Goal: Task Accomplishment & Management: Use online tool/utility

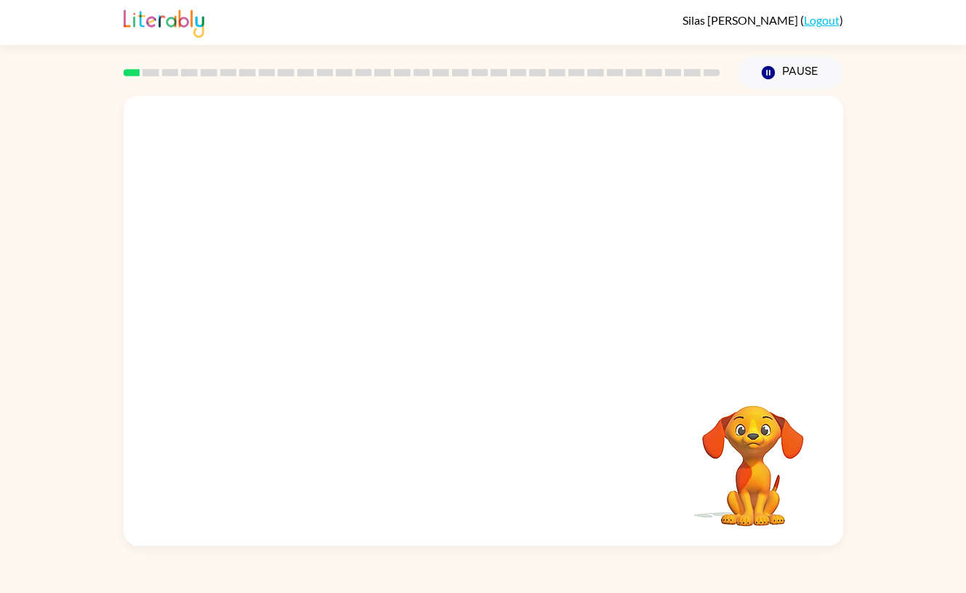
click at [571, 150] on video "Your browser must support playing .mp4 files to use Literably. Please try using…" at bounding box center [483, 235] width 719 height 279
click at [488, 329] on icon "button" at bounding box center [483, 328] width 17 height 17
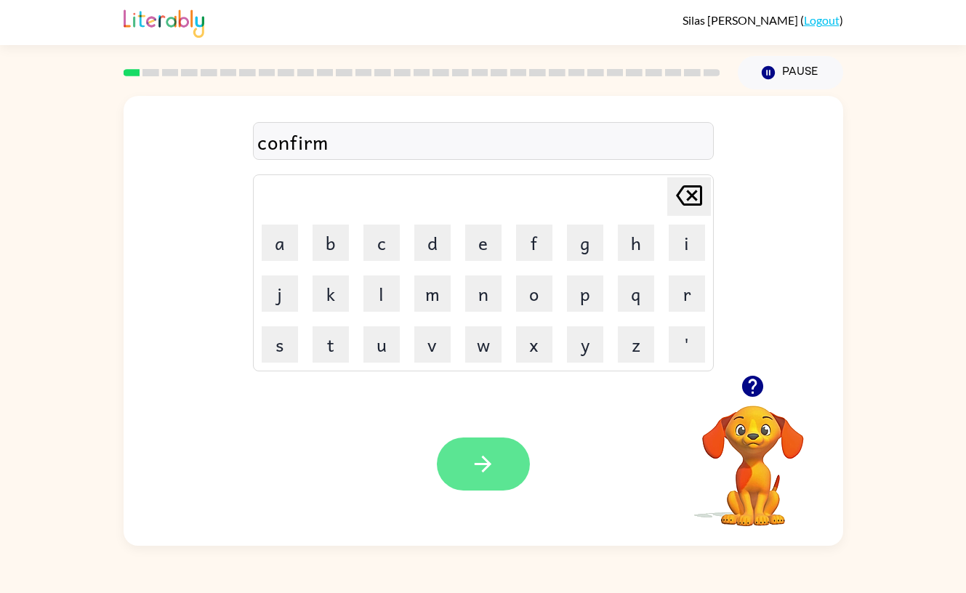
click at [451, 472] on button "button" at bounding box center [483, 464] width 93 height 53
click at [457, 469] on button "button" at bounding box center [483, 464] width 93 height 53
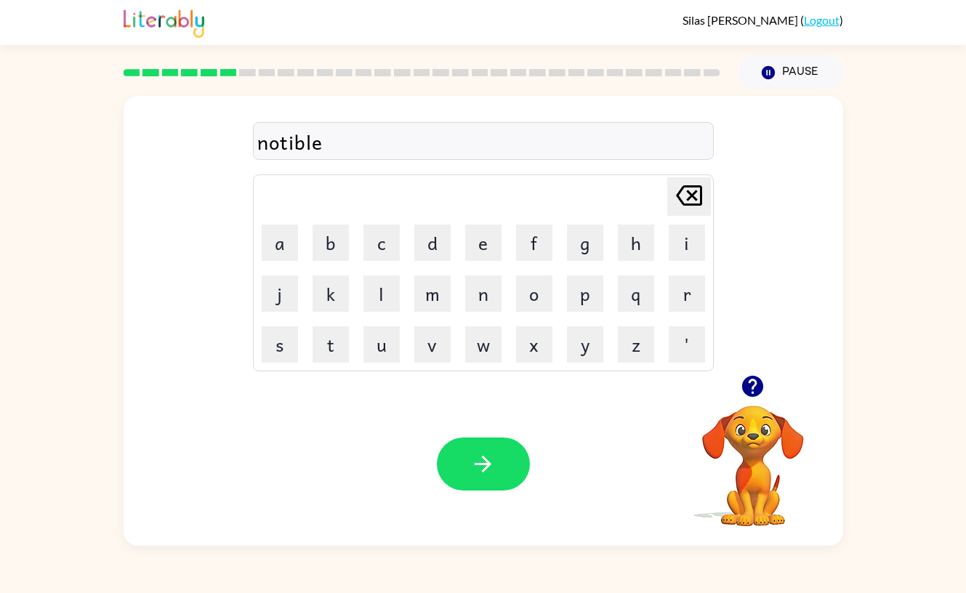
click at [457, 469] on button "button" at bounding box center [483, 464] width 93 height 53
click at [460, 469] on button "button" at bounding box center [483, 464] width 93 height 53
click at [459, 475] on button "button" at bounding box center [483, 464] width 93 height 53
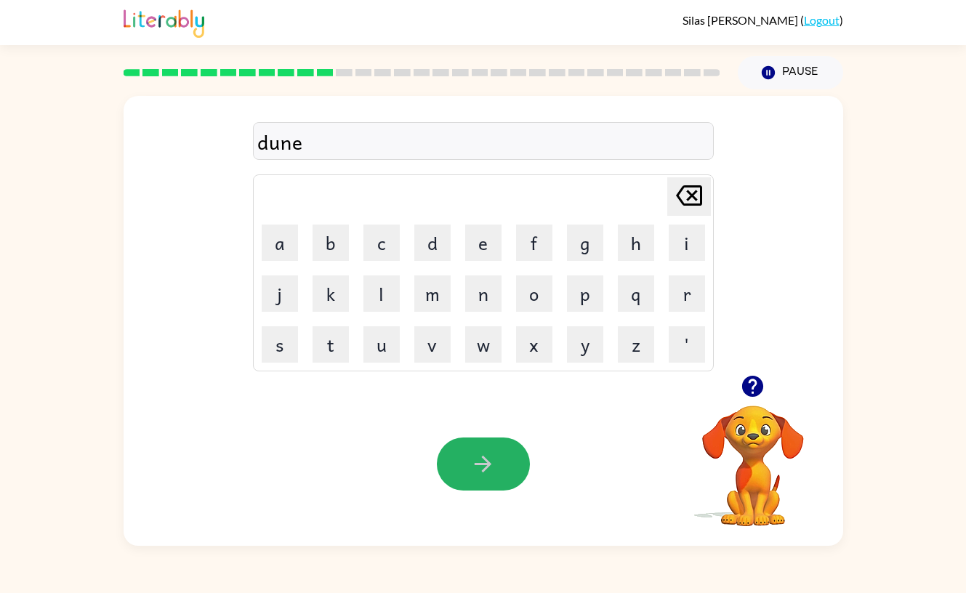
click at [459, 475] on button "button" at bounding box center [483, 464] width 93 height 53
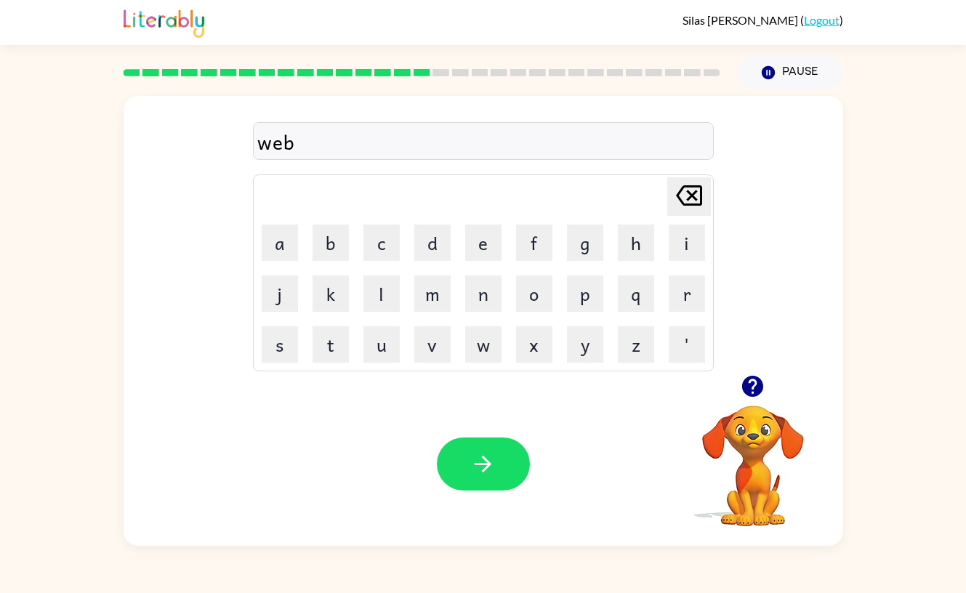
click at [477, 468] on icon "button" at bounding box center [482, 463] width 25 height 25
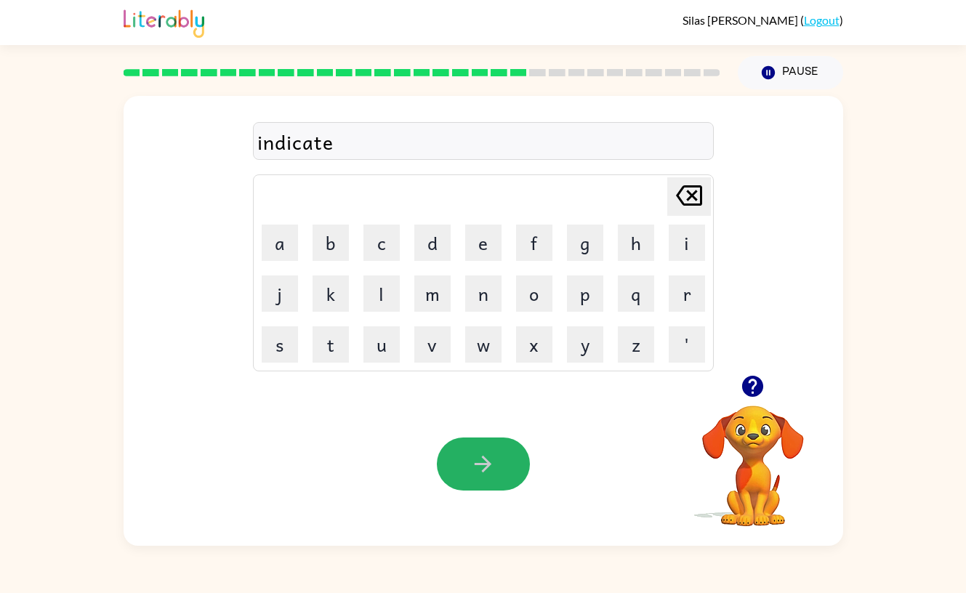
click at [477, 468] on icon "button" at bounding box center [482, 463] width 25 height 25
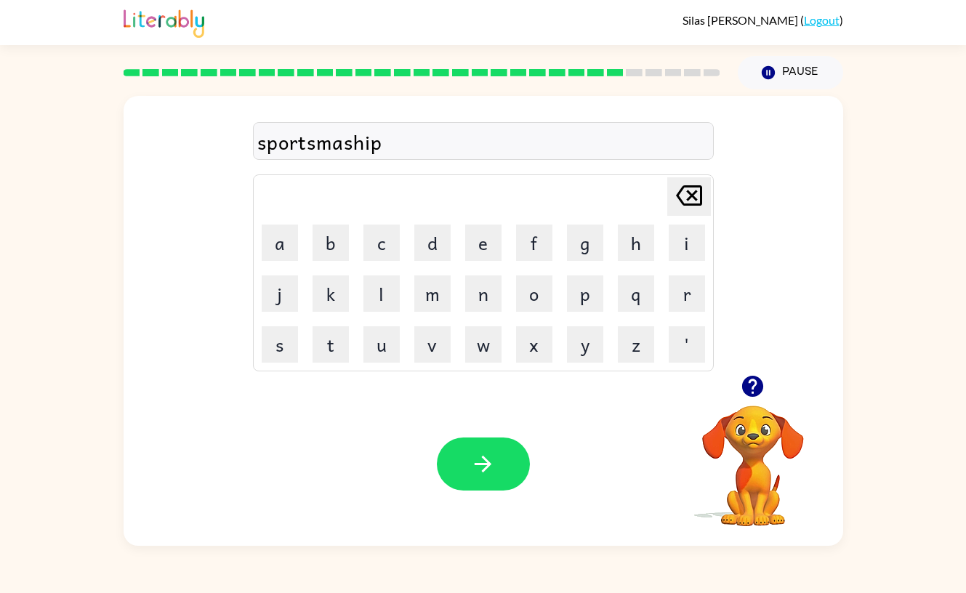
click at [477, 468] on icon "button" at bounding box center [482, 463] width 25 height 25
click at [479, 469] on icon "button" at bounding box center [482, 463] width 25 height 25
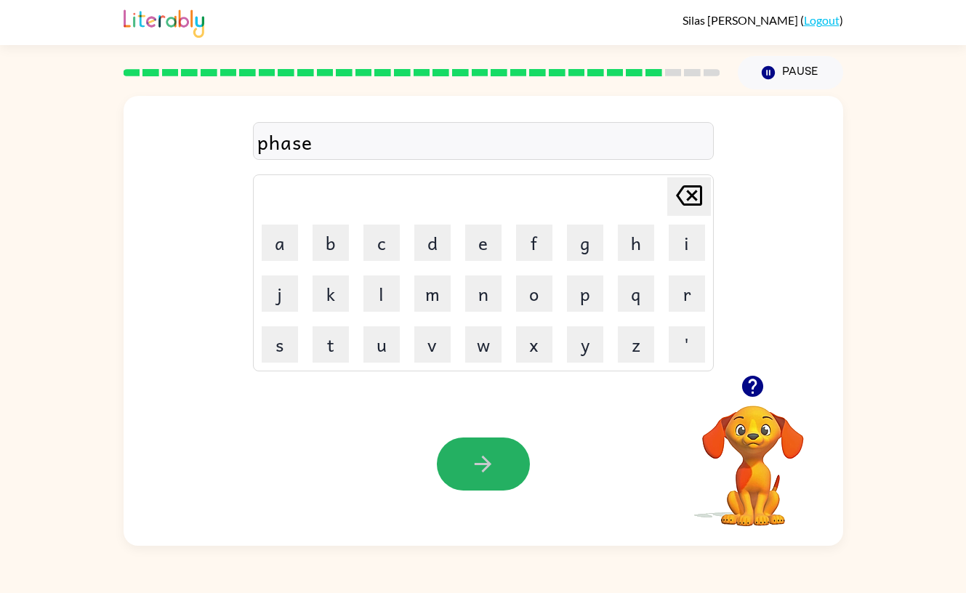
click at [479, 469] on icon "button" at bounding box center [482, 463] width 25 height 25
click at [481, 469] on icon "button" at bounding box center [482, 463] width 25 height 25
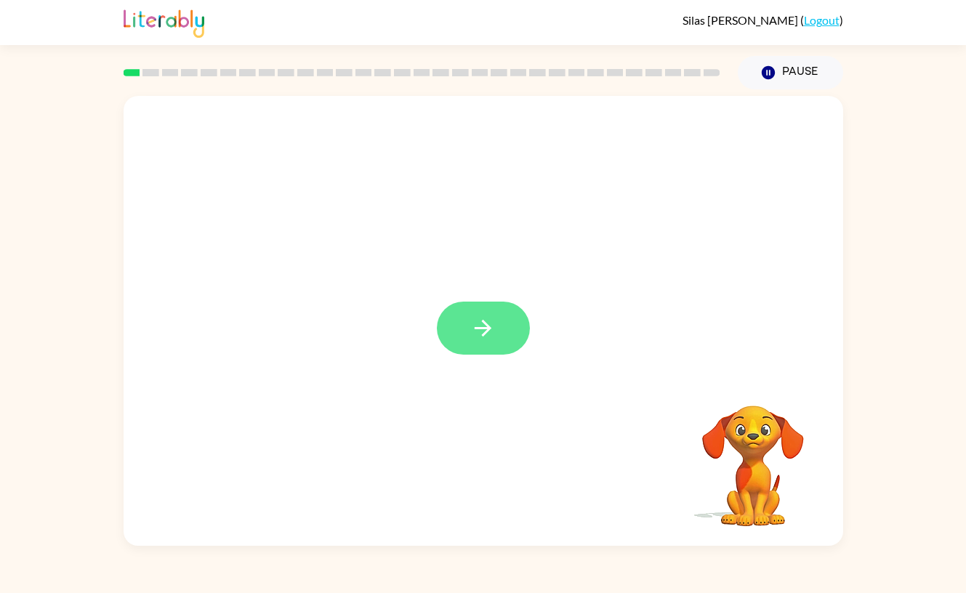
click at [480, 317] on icon "button" at bounding box center [482, 327] width 25 height 25
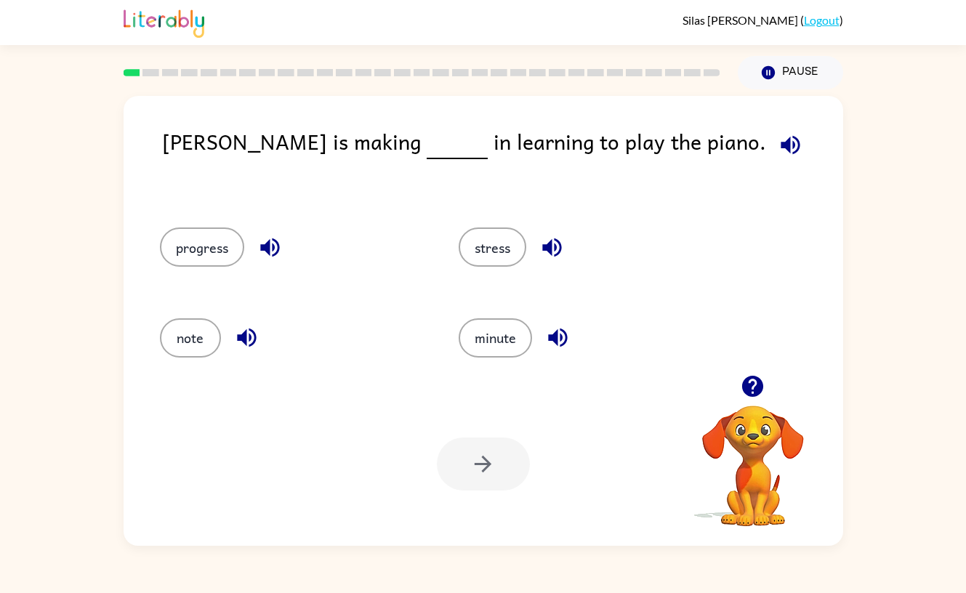
drag, startPoint x: 504, startPoint y: 240, endPoint x: 427, endPoint y: 204, distance: 85.5
click at [427, 203] on div "progress stress note minute" at bounding box center [430, 290] width 597 height 181
click at [493, 256] on button "stress" at bounding box center [493, 246] width 68 height 39
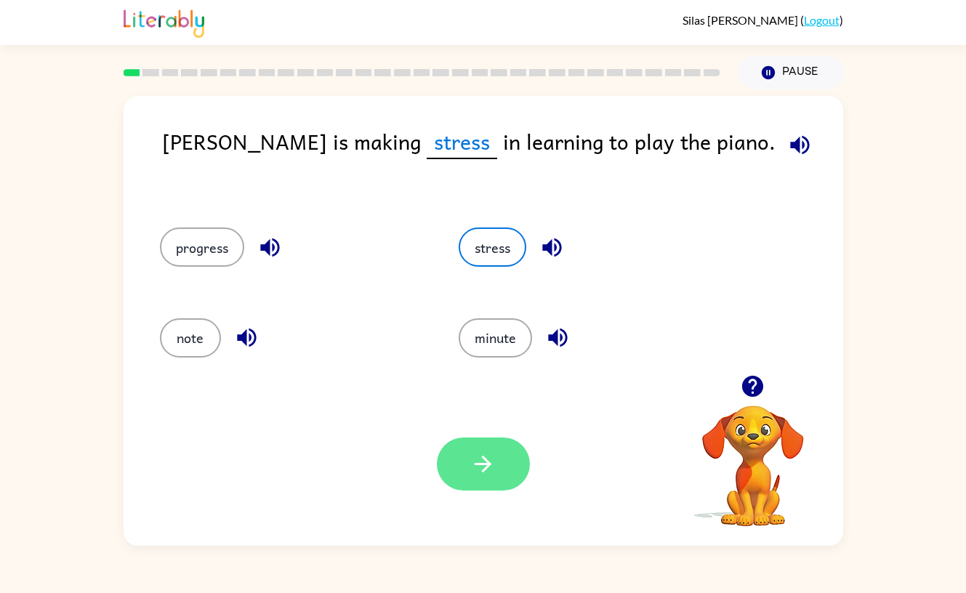
click at [472, 459] on icon "button" at bounding box center [482, 463] width 25 height 25
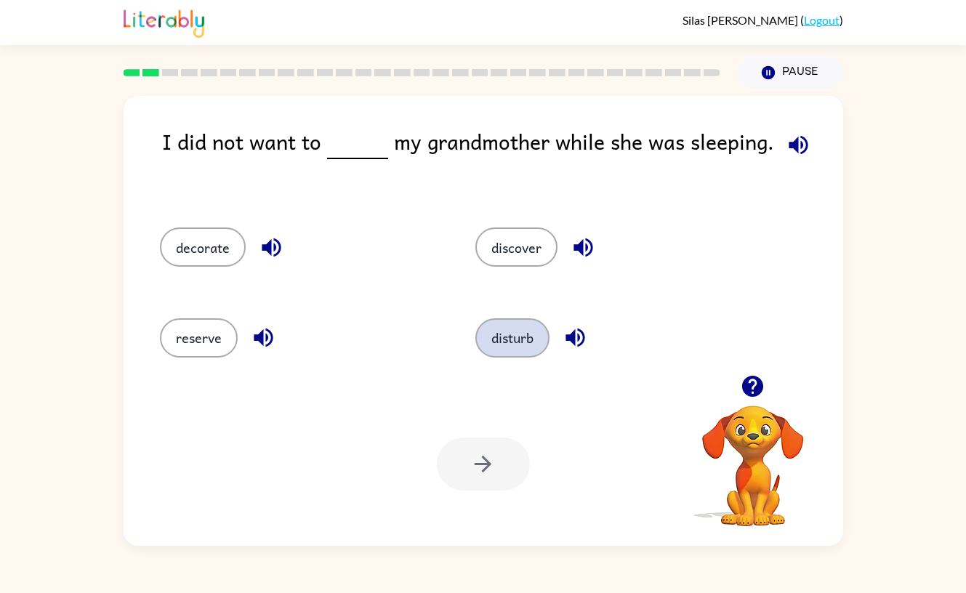
click at [483, 337] on button "disturb" at bounding box center [512, 337] width 74 height 39
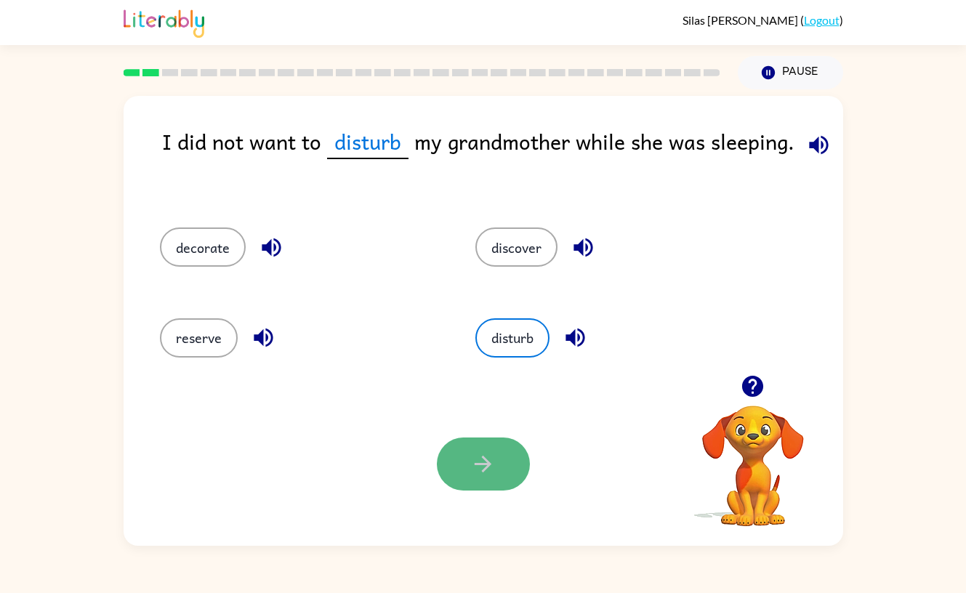
click at [477, 468] on icon "button" at bounding box center [482, 463] width 25 height 25
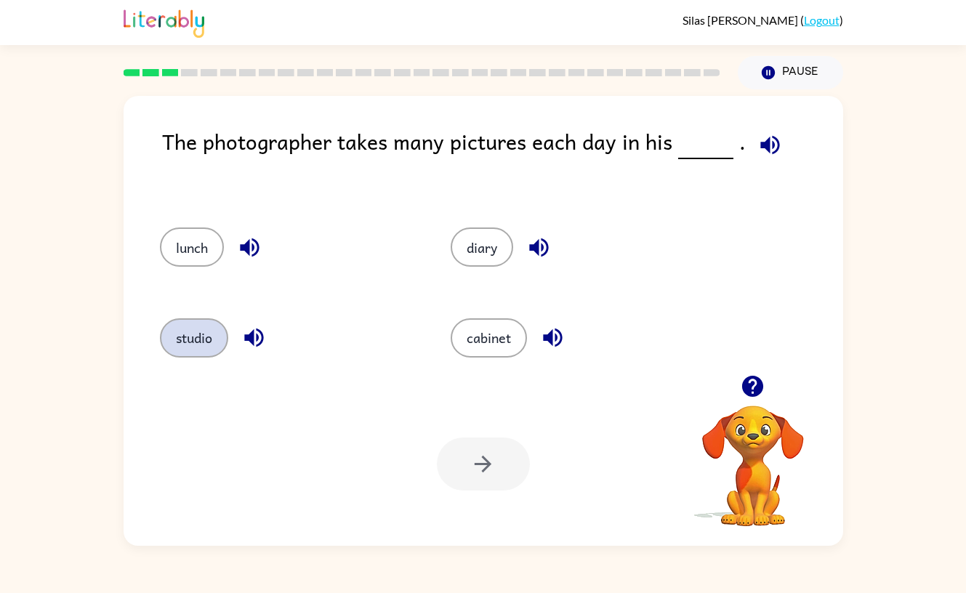
click at [191, 346] on button "studio" at bounding box center [194, 337] width 68 height 39
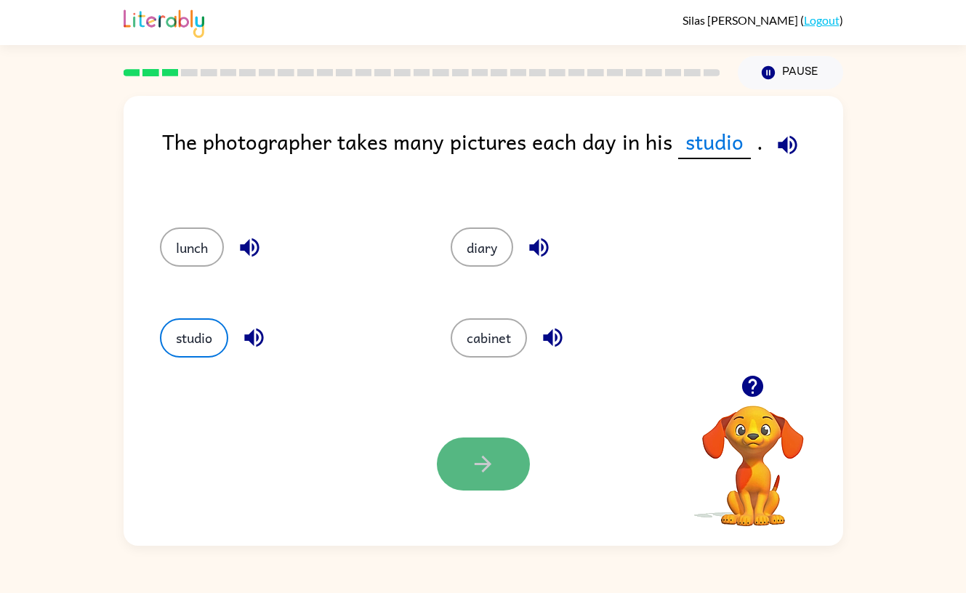
click at [502, 470] on button "button" at bounding box center [483, 464] width 93 height 53
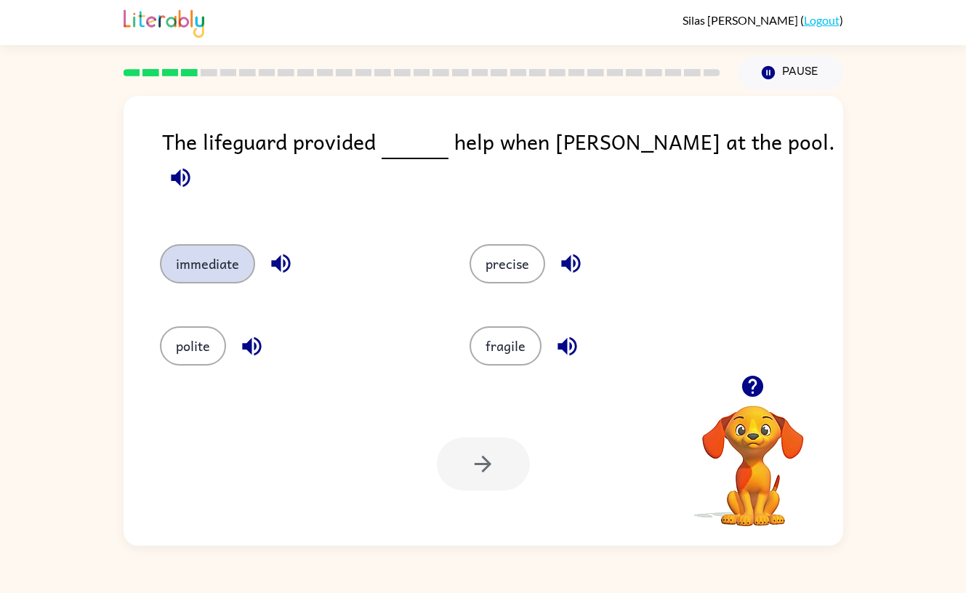
click at [225, 246] on button "immediate" at bounding box center [207, 263] width 95 height 39
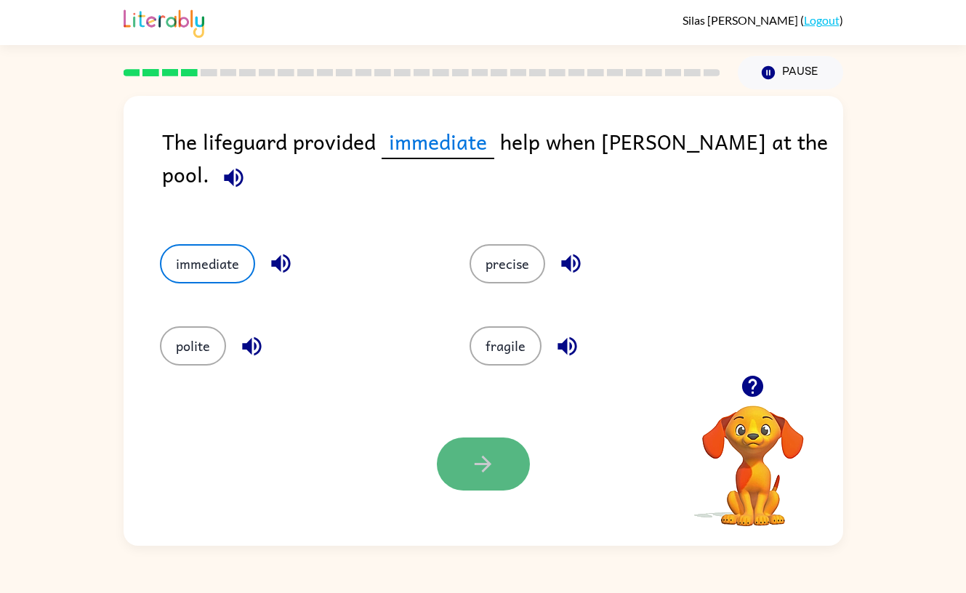
click at [514, 463] on button "button" at bounding box center [483, 464] width 93 height 53
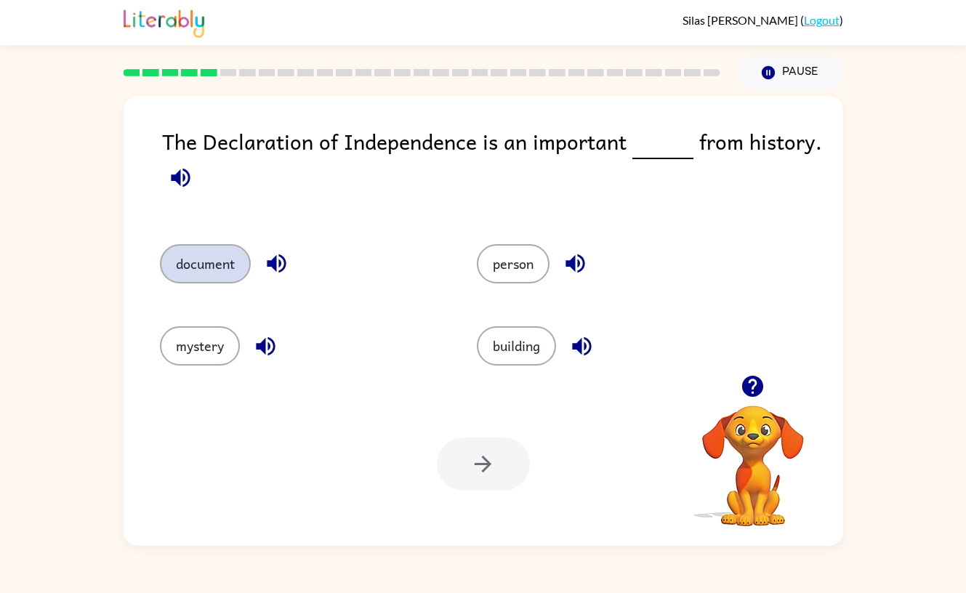
click at [229, 283] on button "document" at bounding box center [205, 263] width 91 height 39
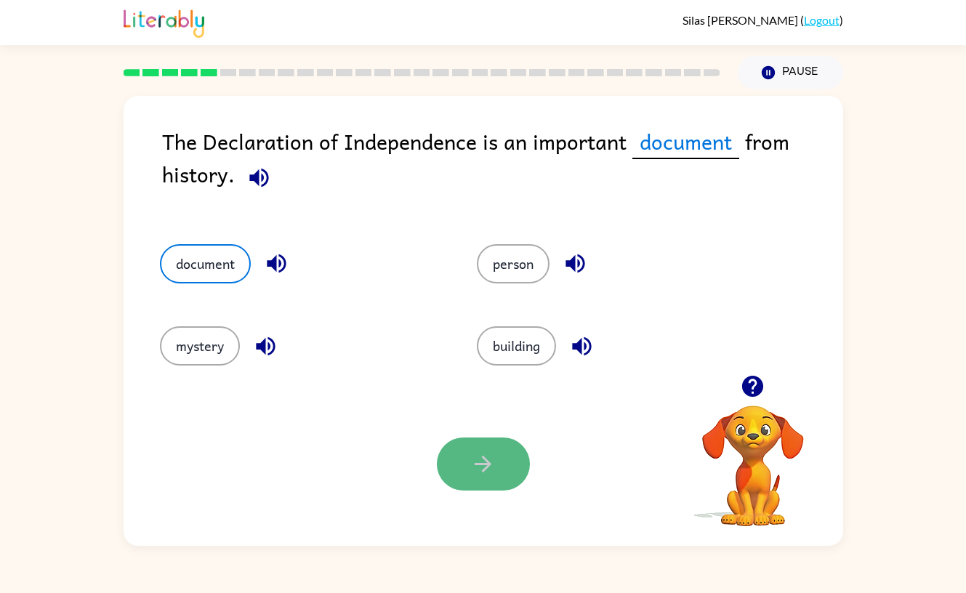
click at [488, 470] on icon "button" at bounding box center [482, 463] width 25 height 25
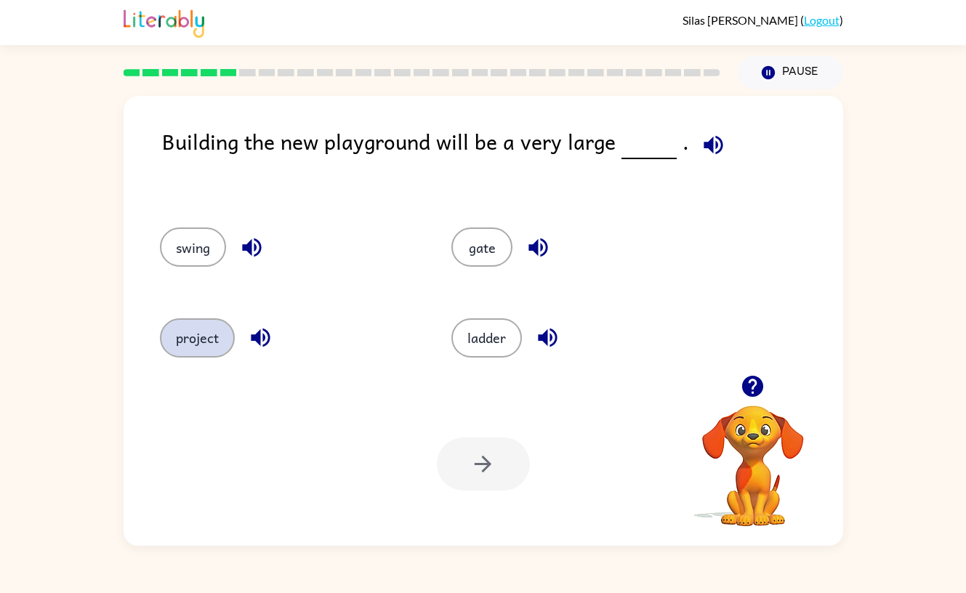
click at [182, 342] on button "project" at bounding box center [197, 337] width 75 height 39
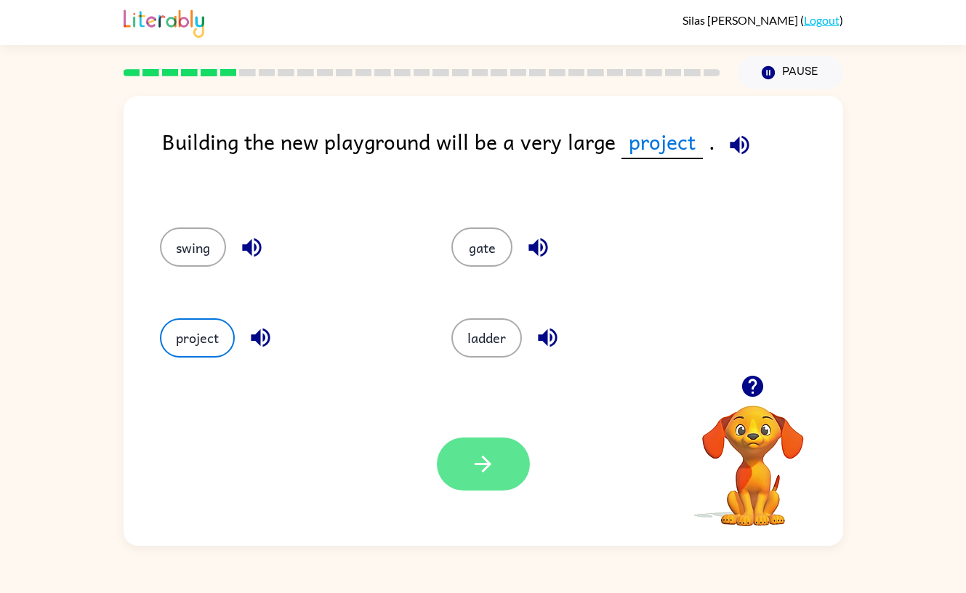
click at [457, 456] on button "button" at bounding box center [483, 464] width 93 height 53
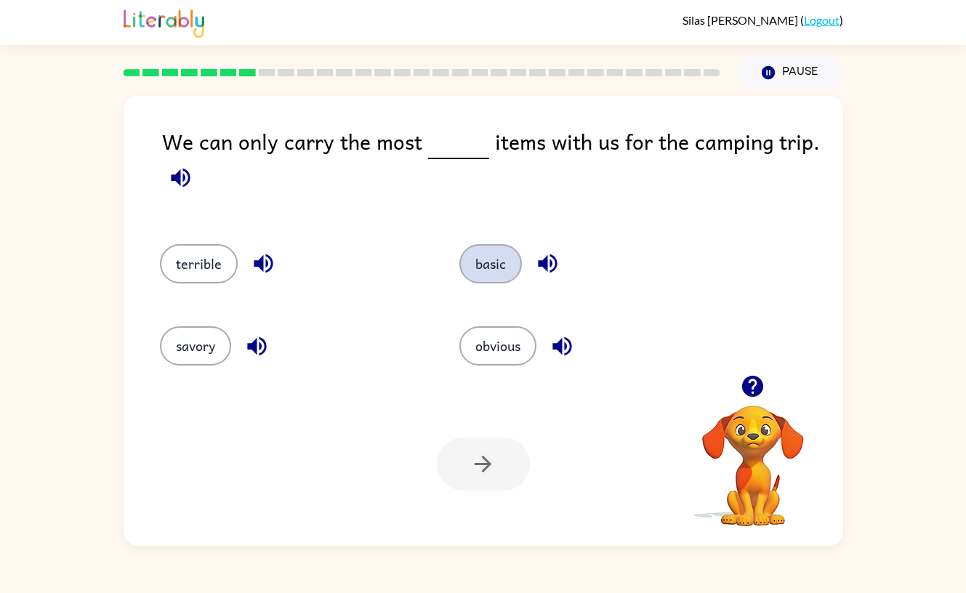
click at [488, 278] on button "basic" at bounding box center [490, 263] width 63 height 39
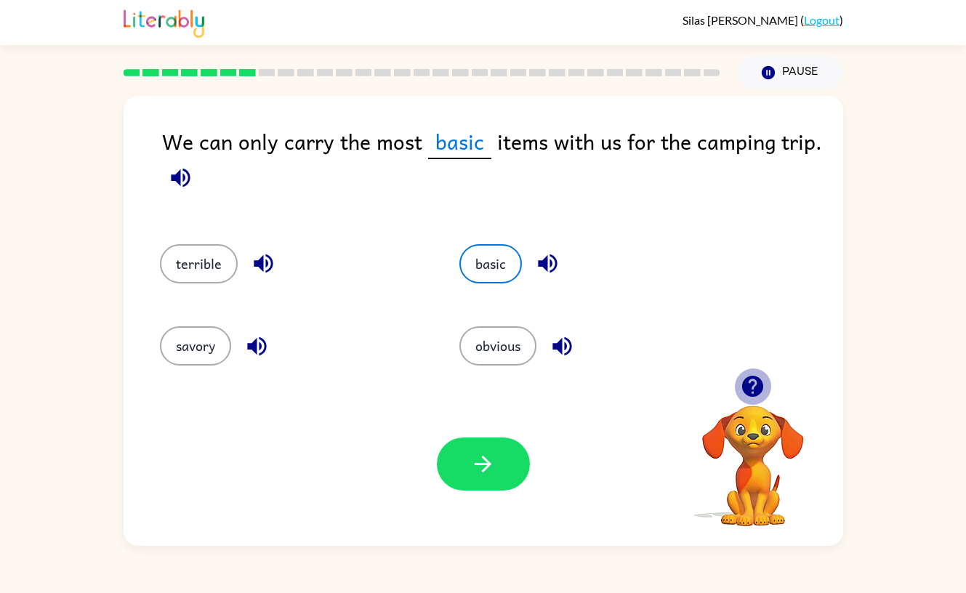
click at [752, 392] on icon "button" at bounding box center [752, 386] width 25 height 25
click at [513, 485] on button "button" at bounding box center [483, 464] width 93 height 53
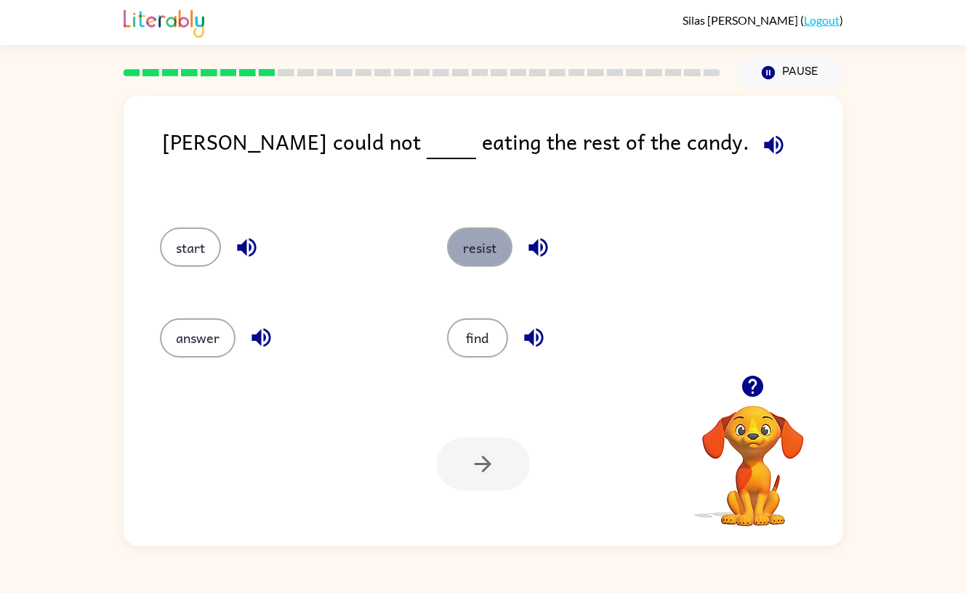
click at [490, 258] on button "resist" at bounding box center [479, 246] width 65 height 39
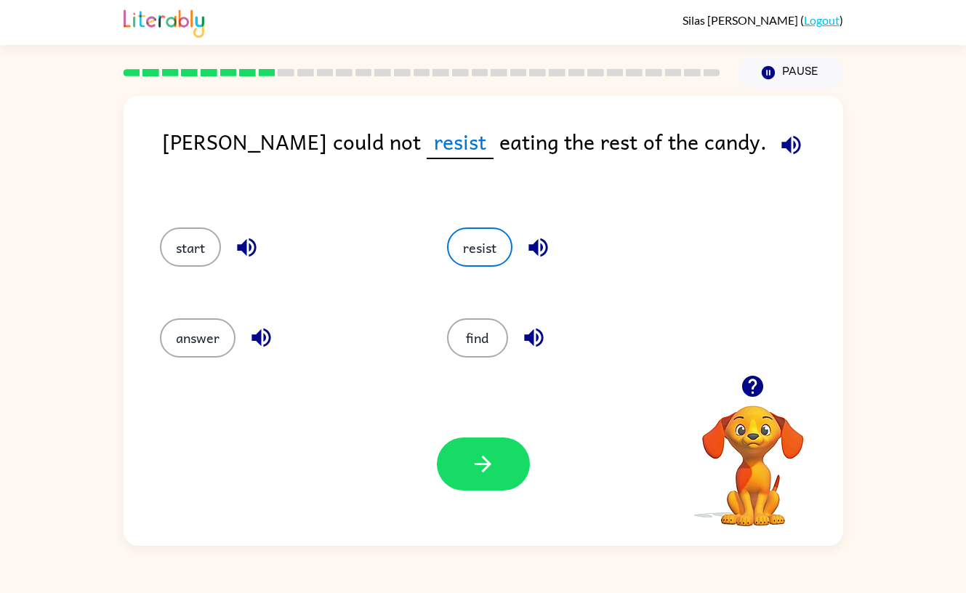
click at [473, 497] on div "Your browser must support playing .mp4 files to use Literably. Please try using…" at bounding box center [483, 464] width 719 height 164
click at [483, 464] on icon "button" at bounding box center [483, 464] width 17 height 17
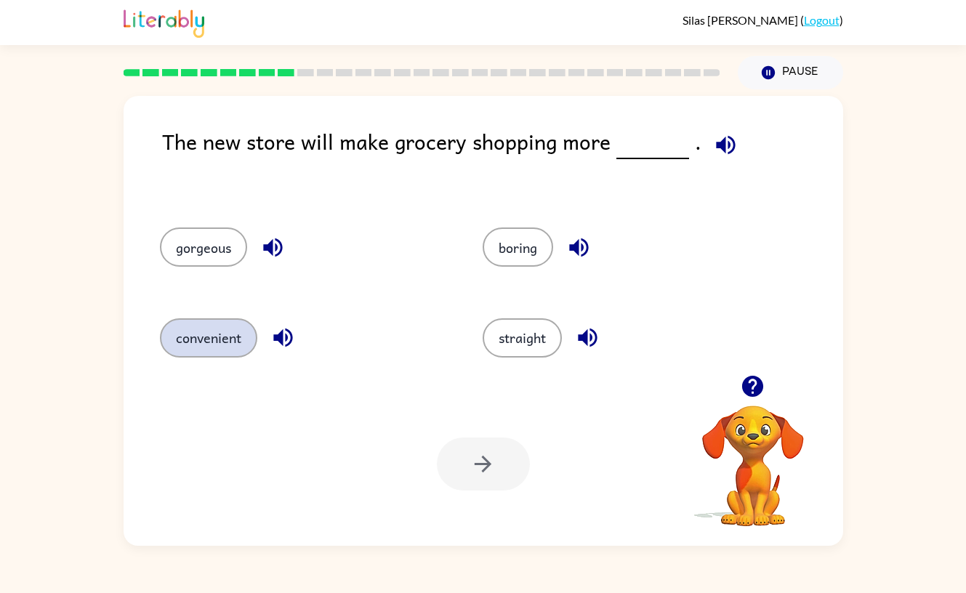
click at [212, 333] on button "convenient" at bounding box center [208, 337] width 97 height 39
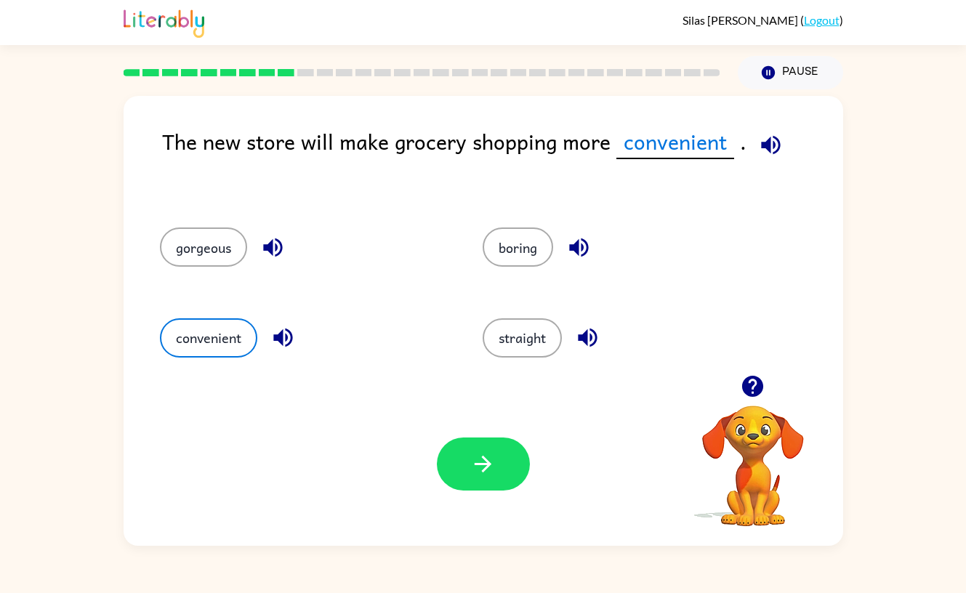
click at [491, 499] on div "Your browser must support playing .mp4 files to use Literably. Please try using…" at bounding box center [483, 464] width 719 height 164
click at [490, 485] on button "button" at bounding box center [483, 464] width 93 height 53
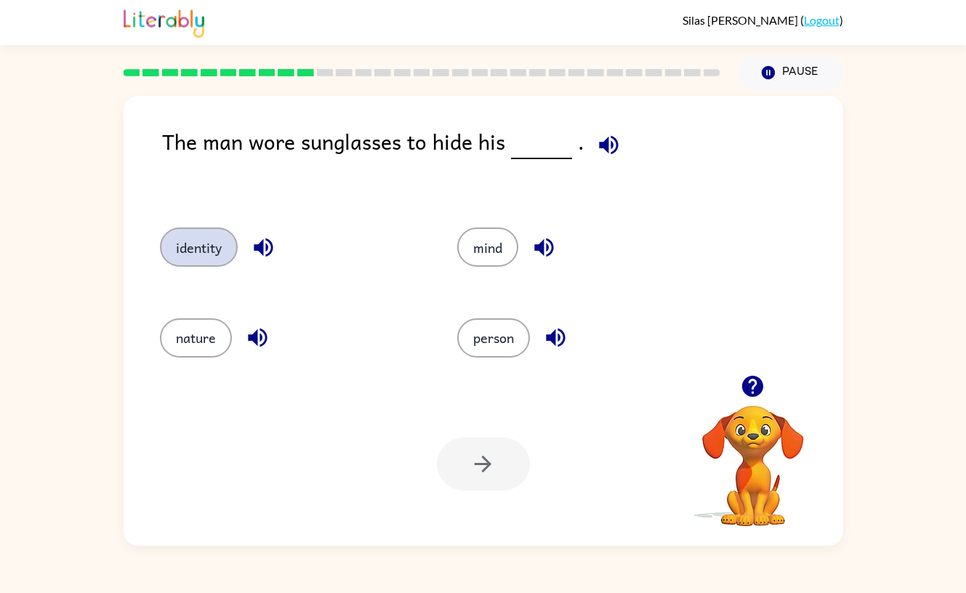
click at [197, 252] on button "identity" at bounding box center [199, 246] width 78 height 39
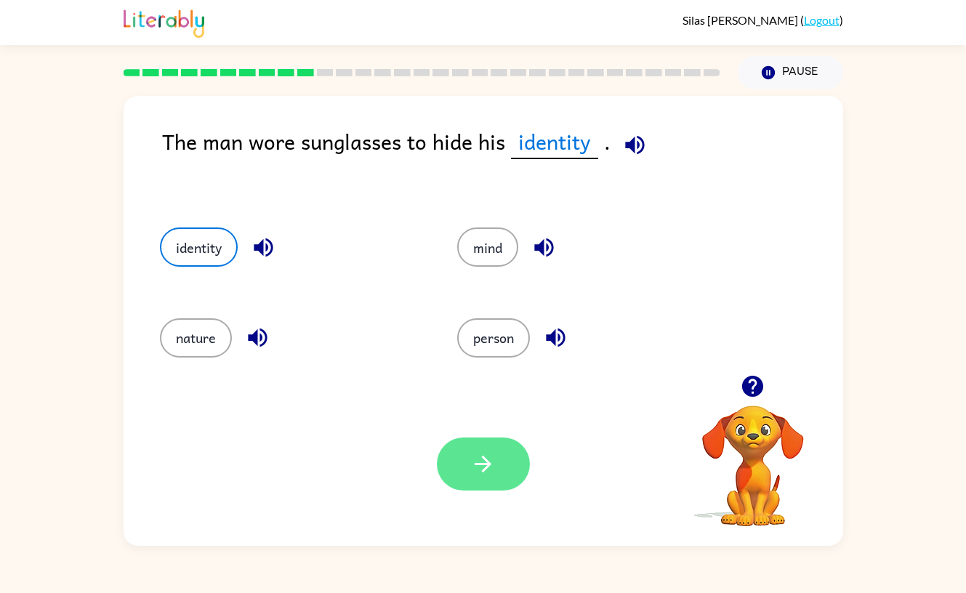
click at [477, 490] on button "button" at bounding box center [483, 464] width 93 height 53
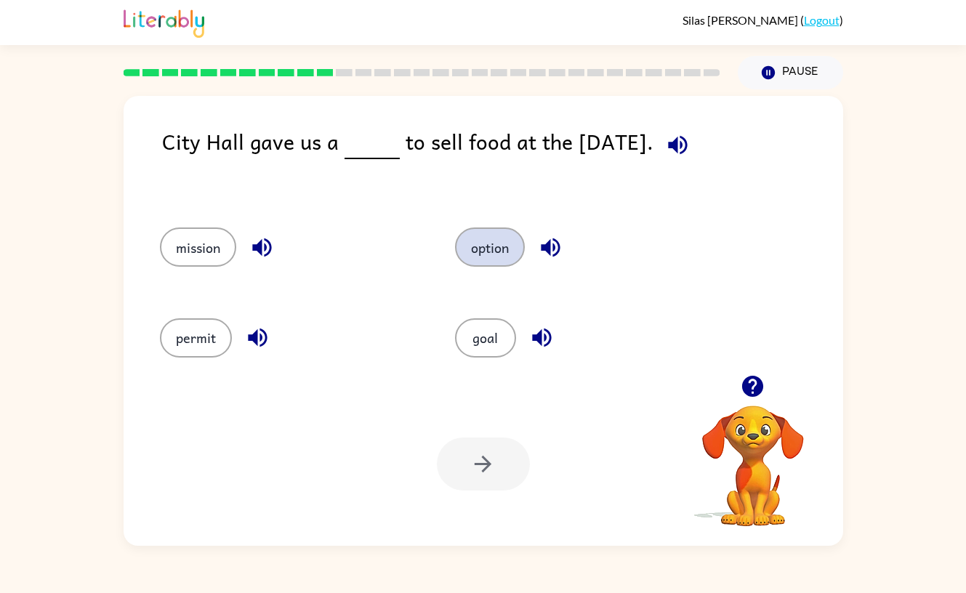
click at [476, 257] on button "option" at bounding box center [490, 246] width 70 height 39
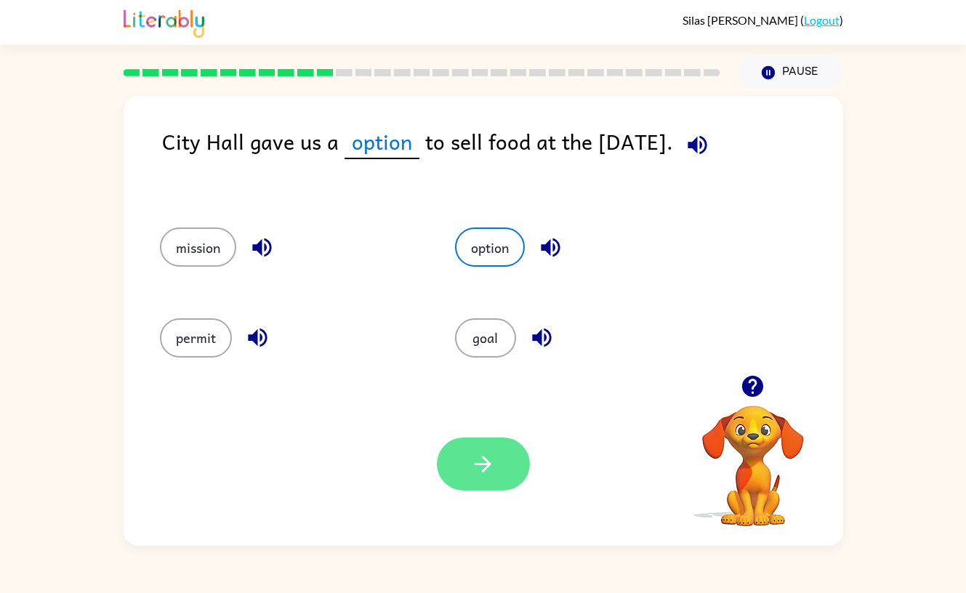
click at [486, 480] on button "button" at bounding box center [483, 464] width 93 height 53
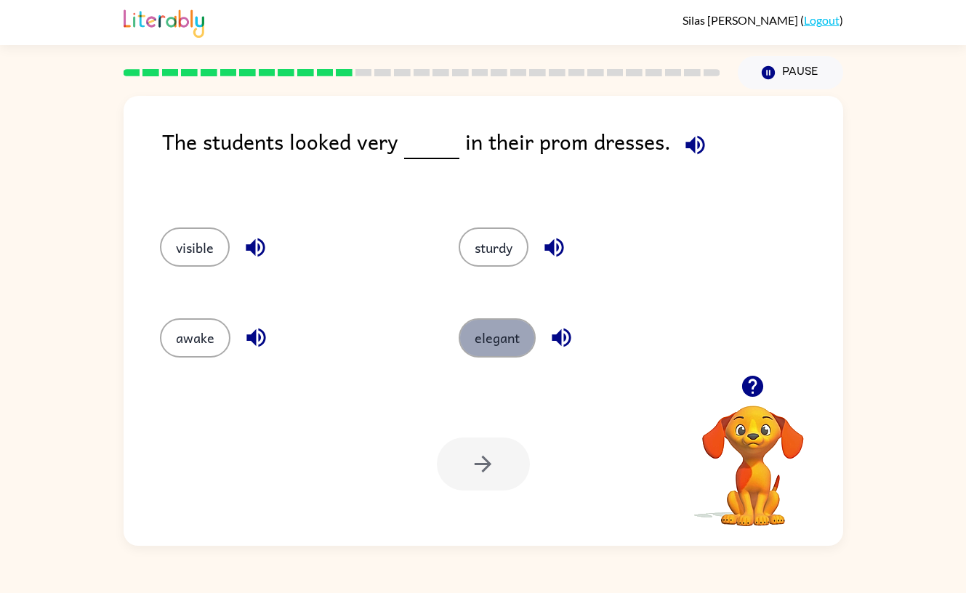
click at [504, 344] on button "elegant" at bounding box center [497, 337] width 77 height 39
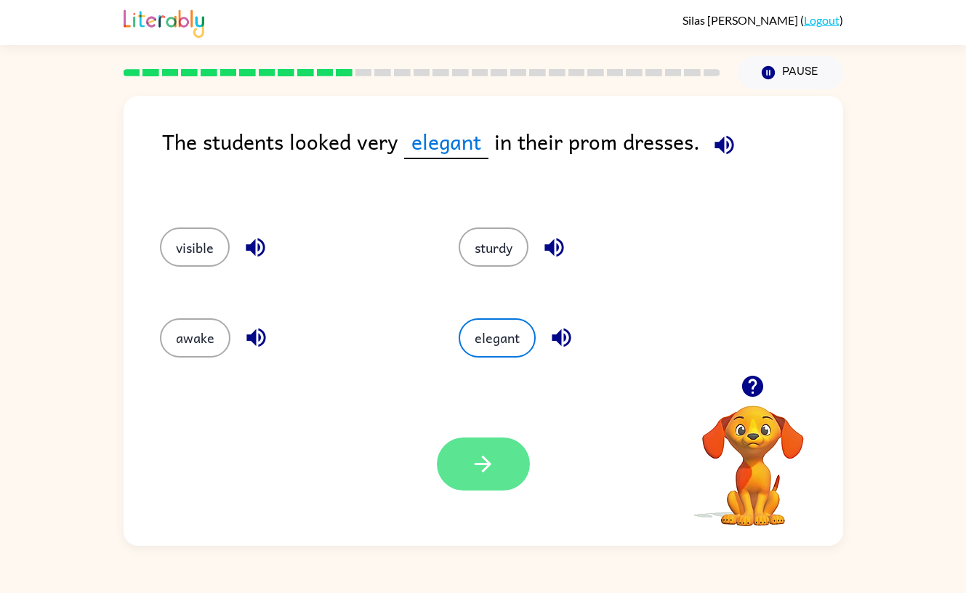
click at [474, 472] on icon "button" at bounding box center [482, 463] width 25 height 25
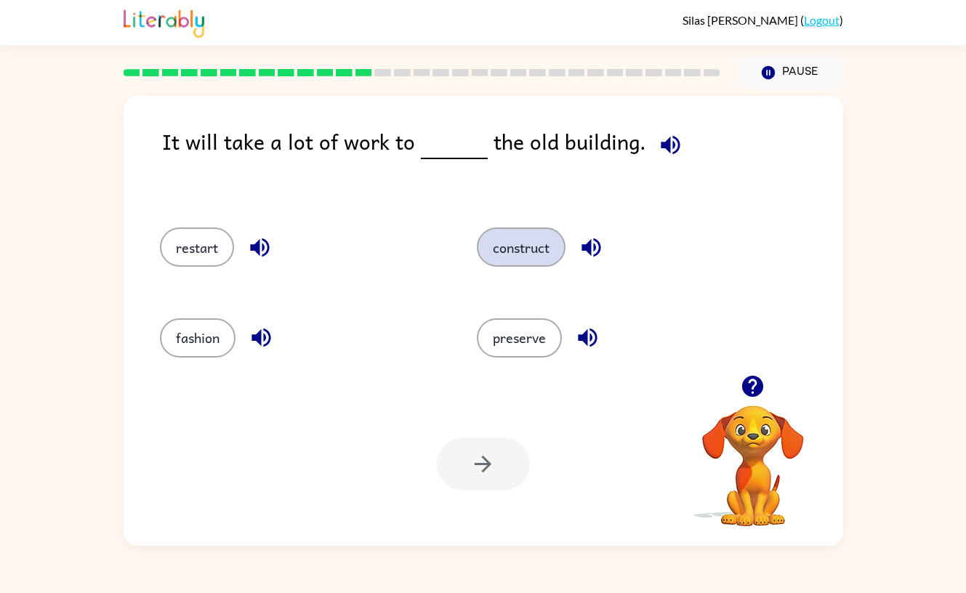
click at [532, 228] on button "construct" at bounding box center [521, 246] width 89 height 39
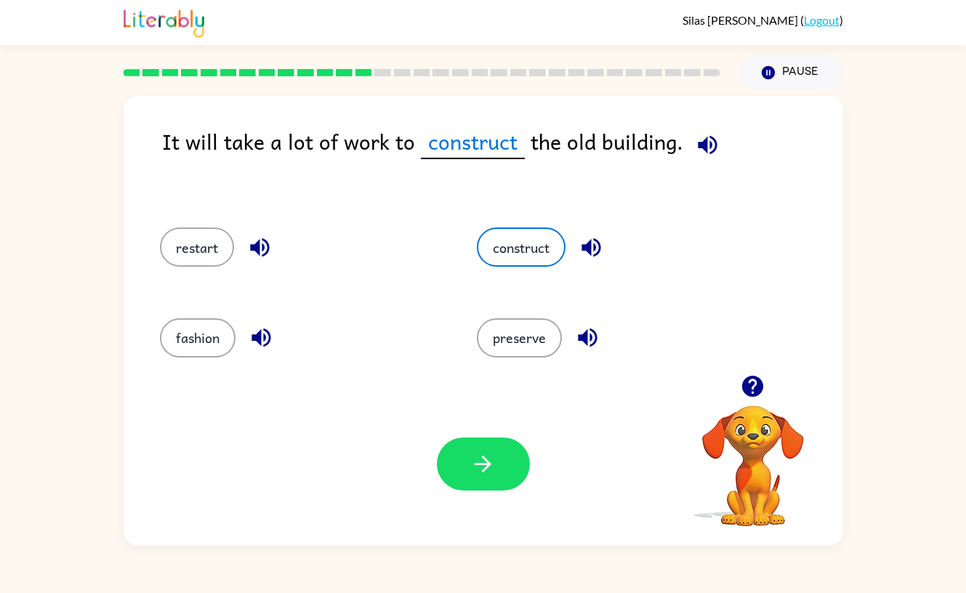
click at [464, 493] on div "Your browser must support playing .mp4 files to use Literably. Please try using…" at bounding box center [483, 464] width 719 height 164
click at [464, 469] on button "button" at bounding box center [483, 464] width 93 height 53
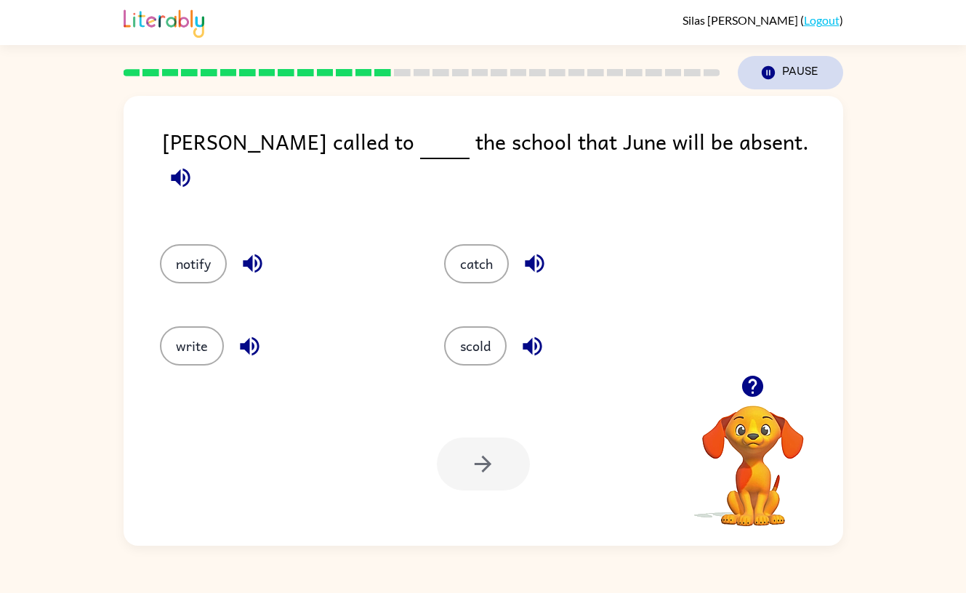
click at [772, 67] on icon "Pause" at bounding box center [768, 73] width 16 height 16
